Goal: Information Seeking & Learning: Find contact information

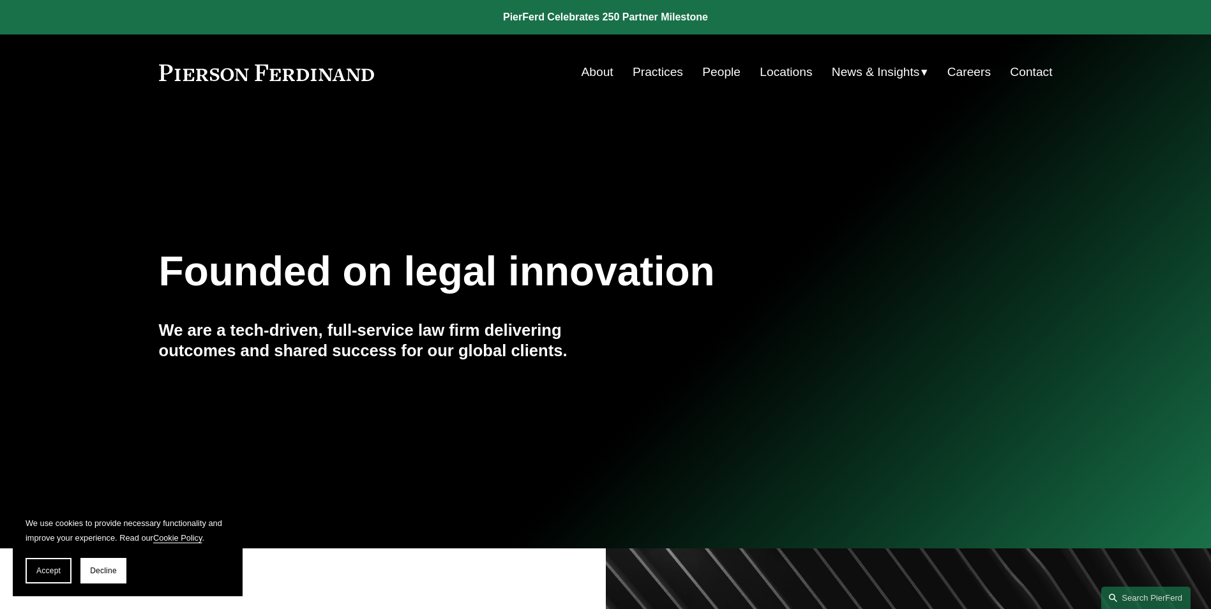
click at [657, 71] on link "Practices" at bounding box center [658, 72] width 50 height 24
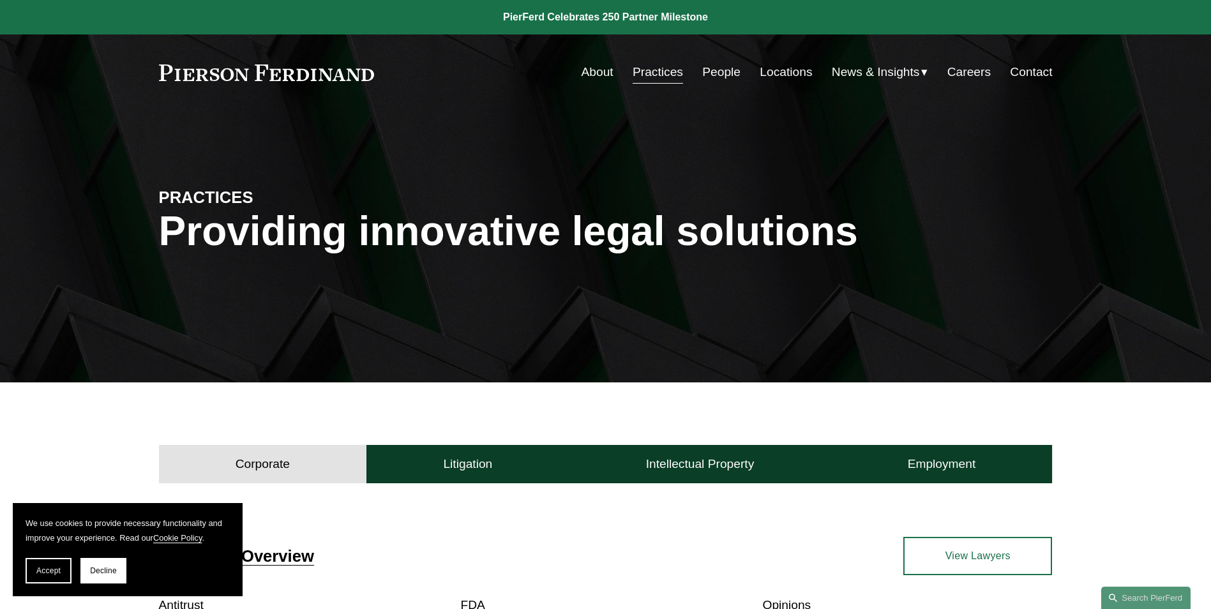
scroll to position [319, 0]
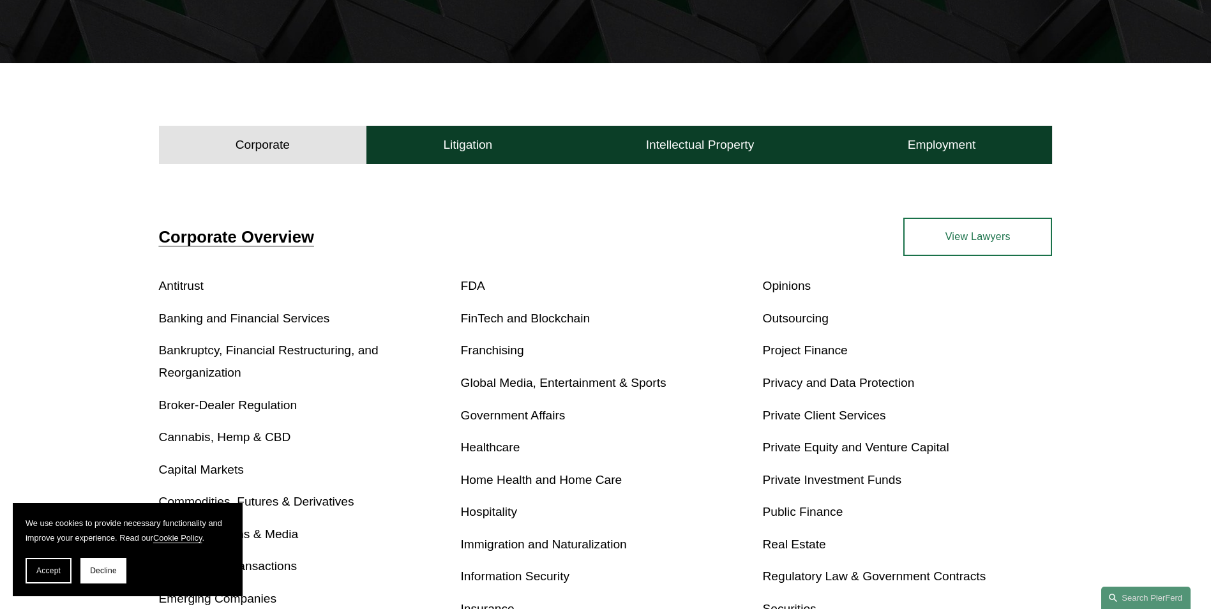
click at [25, 570] on section "We use cookies to provide necessary functionality and improve your experience. …" at bounding box center [128, 549] width 230 height 93
click at [42, 570] on span "Accept" at bounding box center [48, 570] width 24 height 9
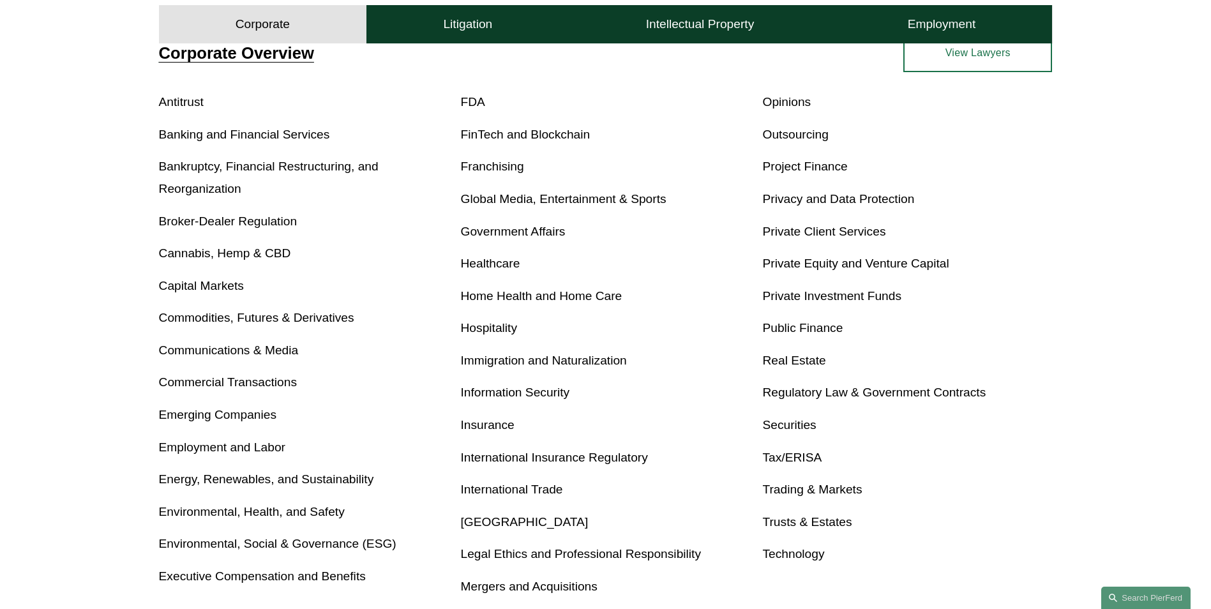
scroll to position [575, 0]
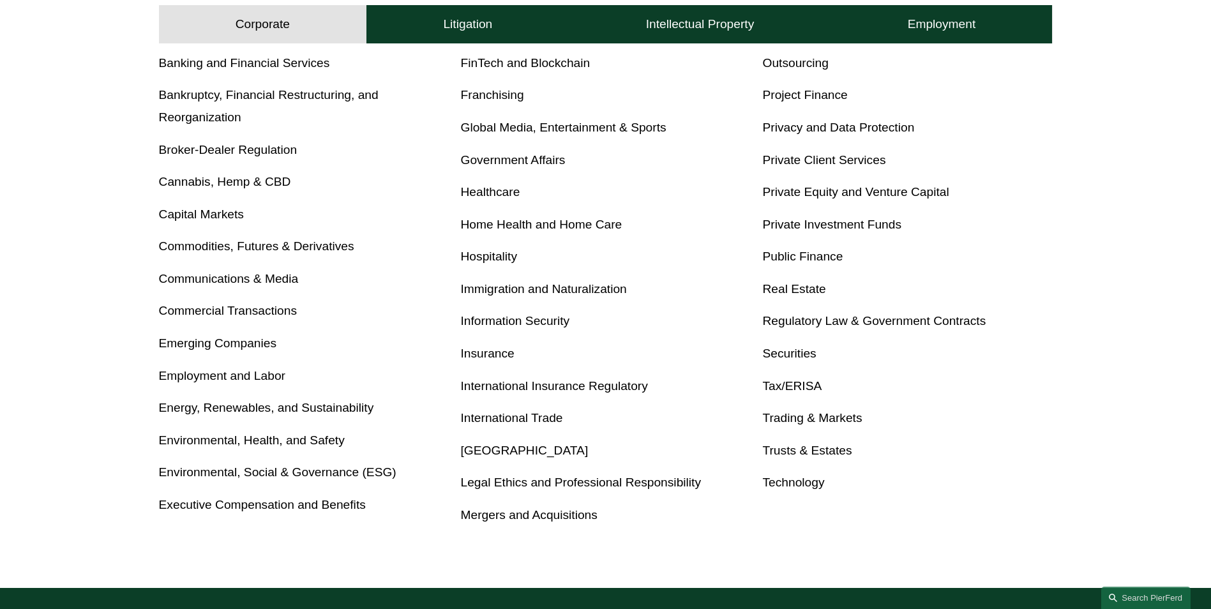
click at [813, 453] on link "Trusts & Estates" at bounding box center [806, 450] width 89 height 13
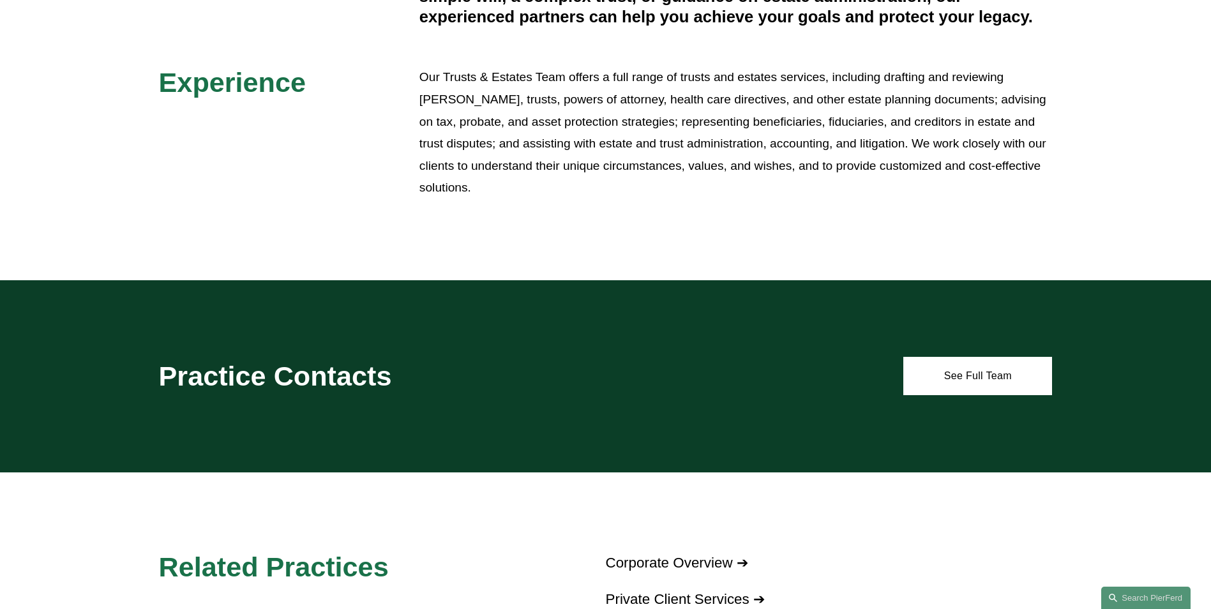
scroll to position [511, 0]
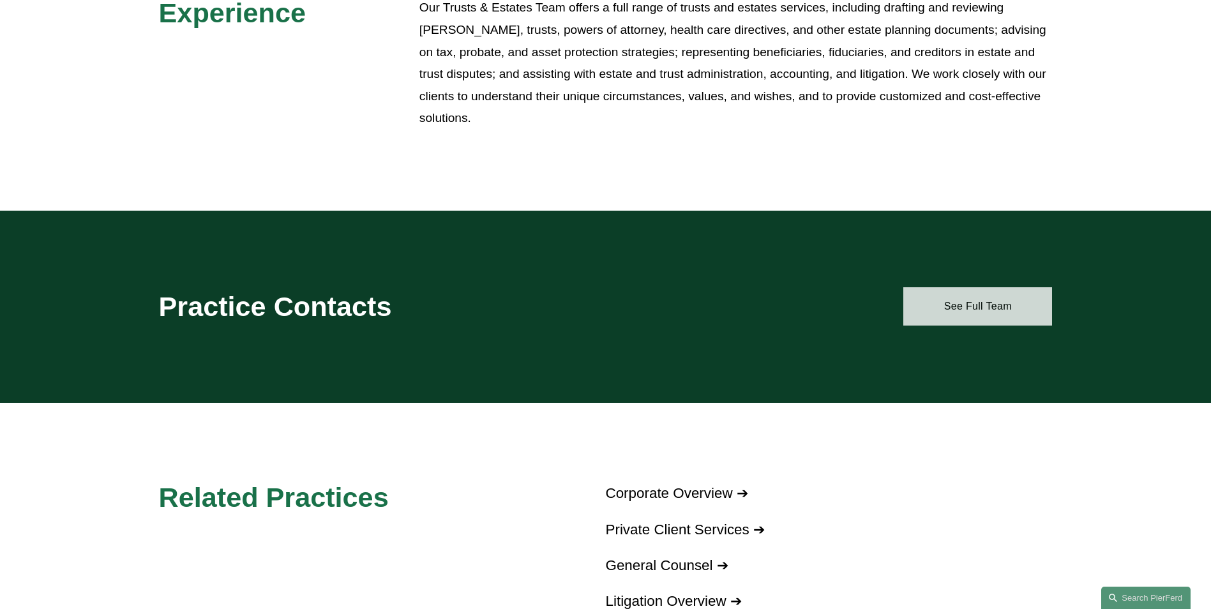
click at [960, 317] on link "See Full Team" at bounding box center [978, 306] width 149 height 38
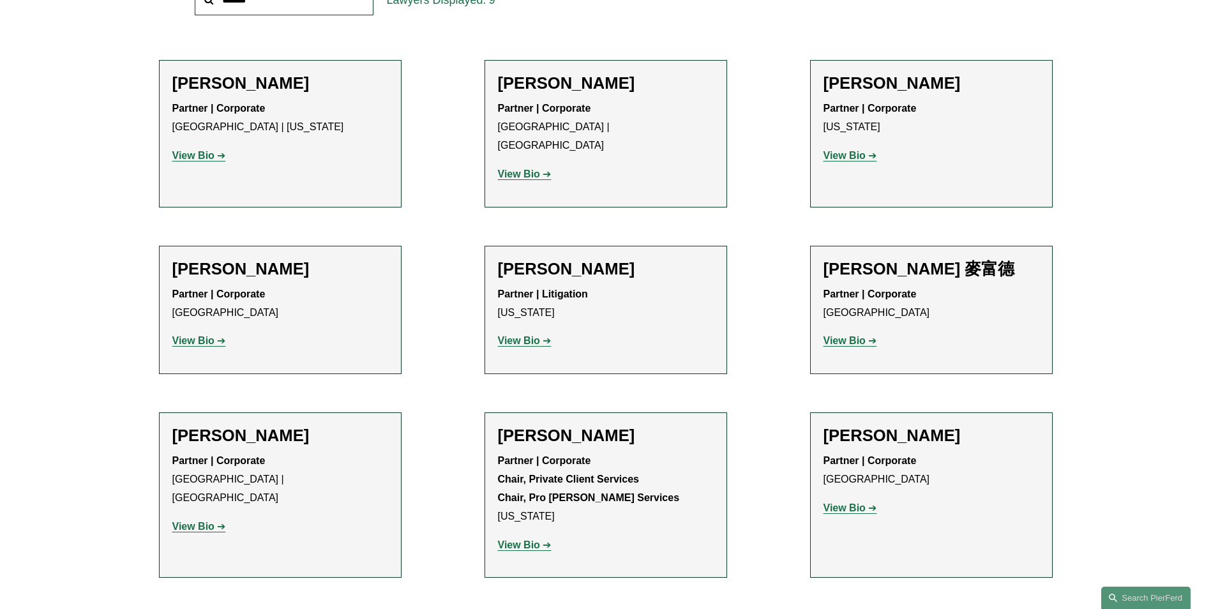
scroll to position [511, 0]
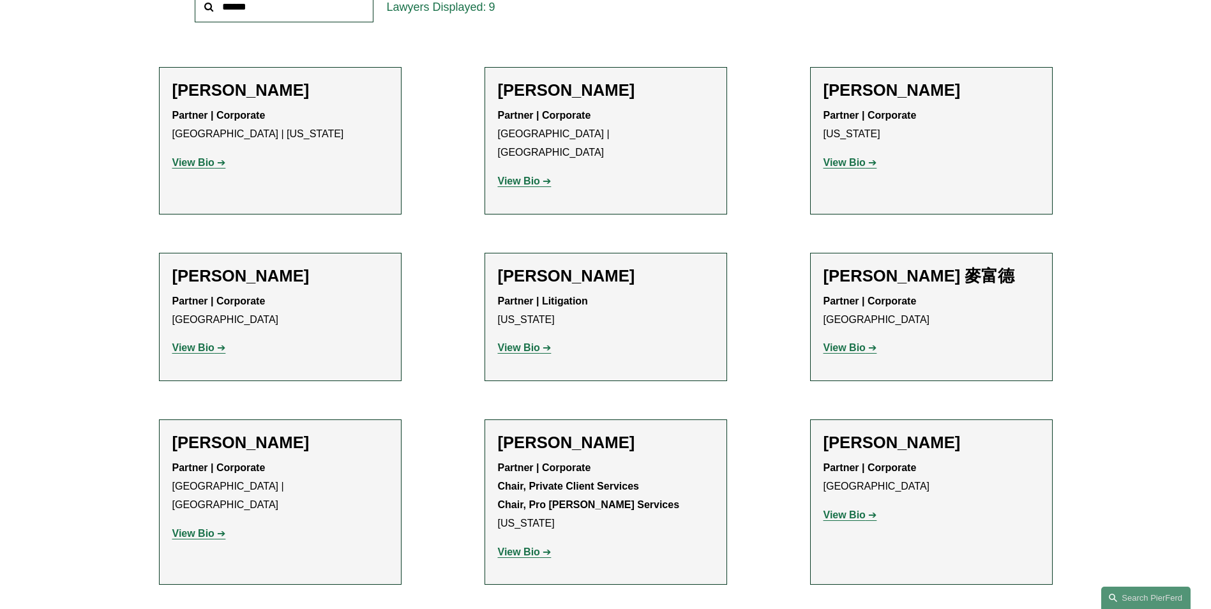
click at [847, 510] on strong "View Bio" at bounding box center [845, 515] width 42 height 11
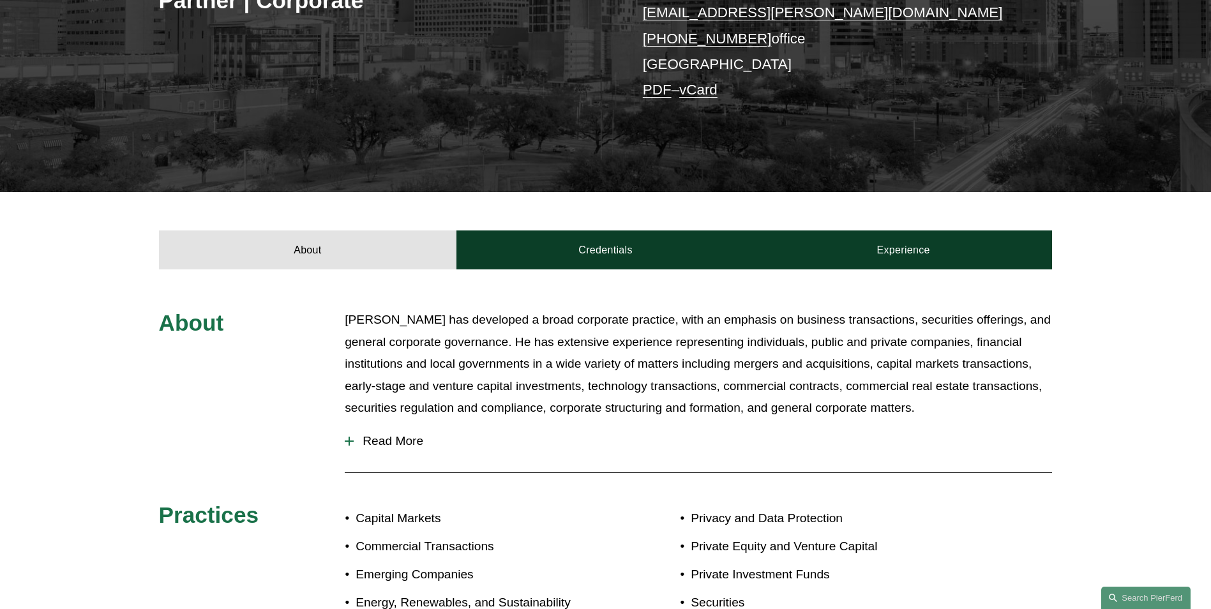
scroll to position [319, 0]
